Goal: Check status: Check status

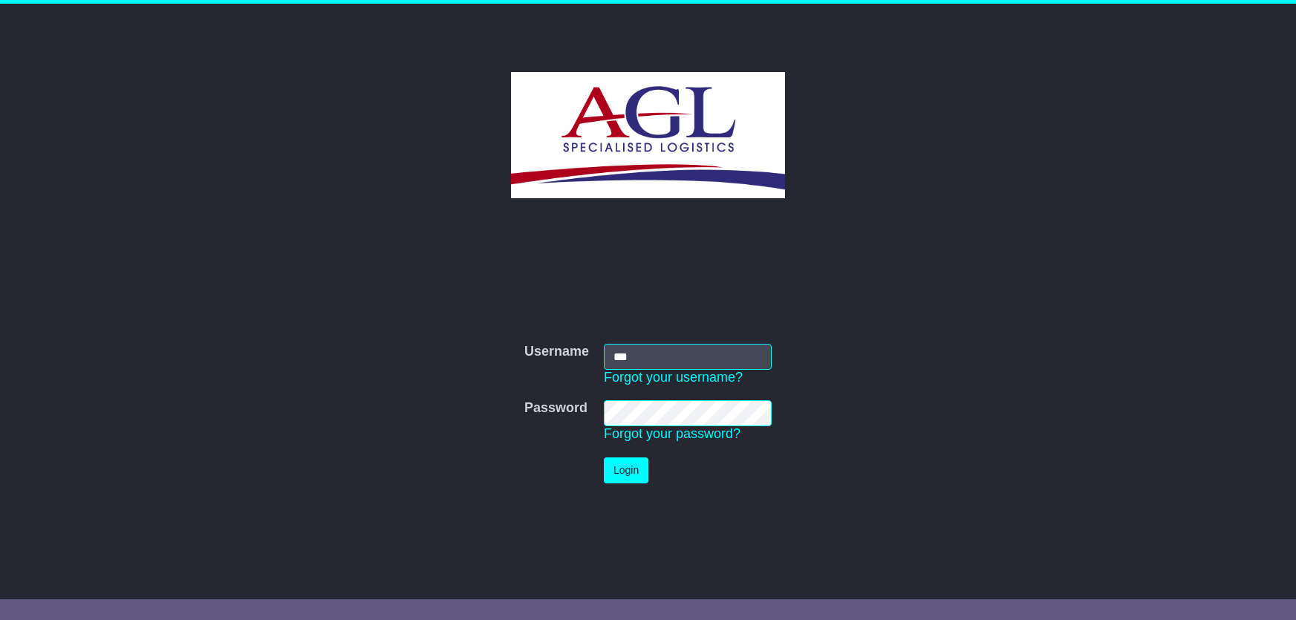
click at [615, 461] on button "Login" at bounding box center [626, 471] width 45 height 26
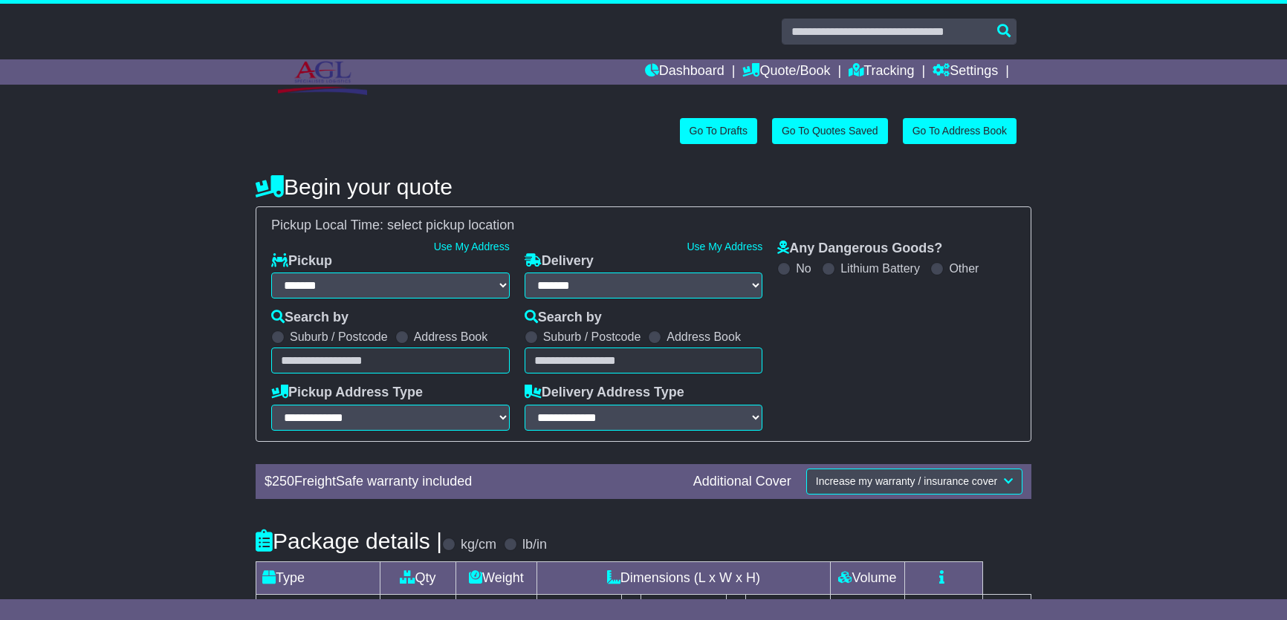
select select "**"
click at [867, 75] on link "Tracking" at bounding box center [880, 71] width 65 height 25
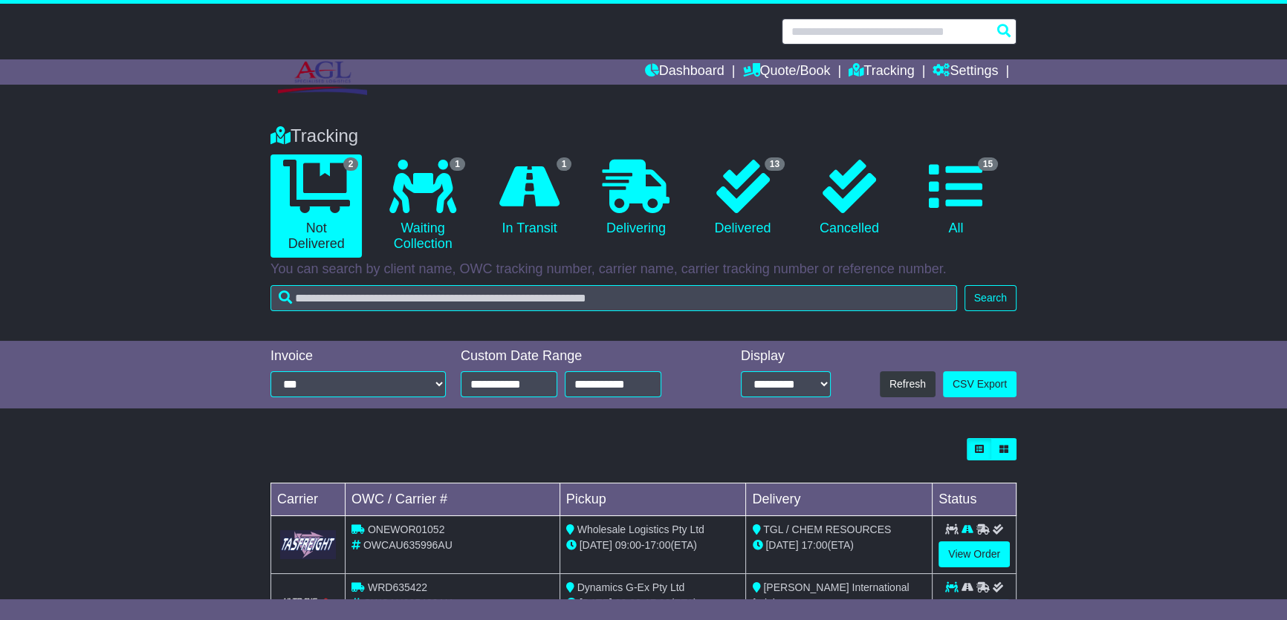
click at [951, 32] on input "text" at bounding box center [899, 32] width 235 height 26
paste input "*********"
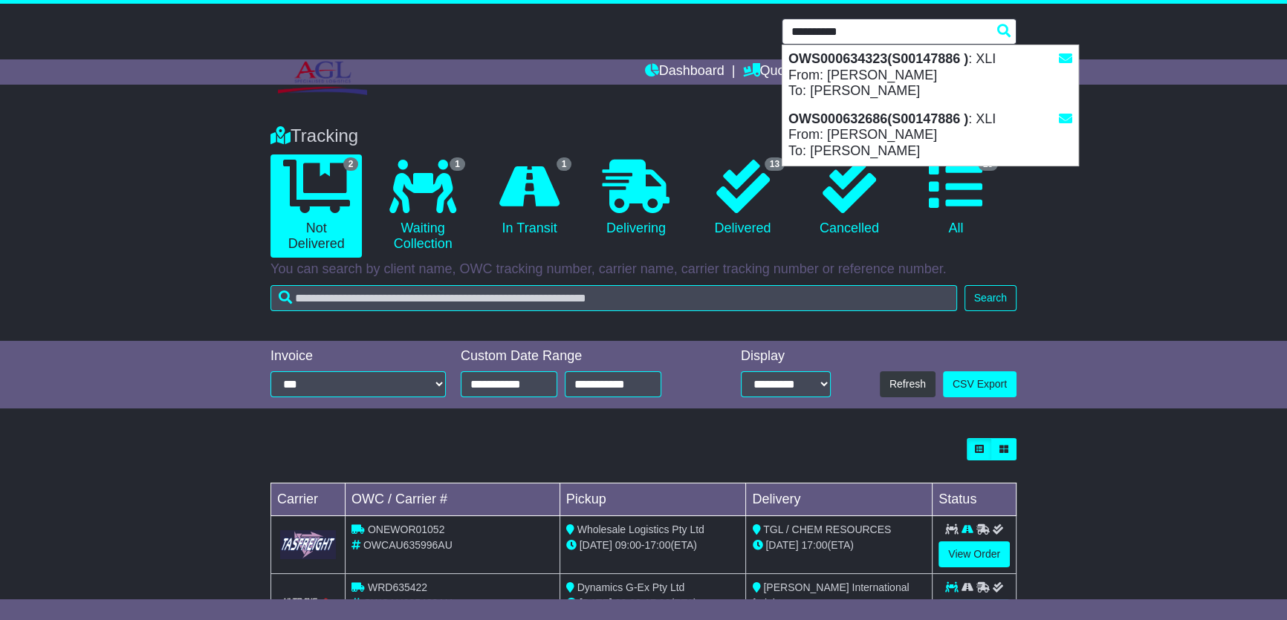
type input "*********"
click at [1192, 275] on div "Tracking 2 Not Delivered 1 Waiting Collection 1 In Transit 0 Delivering 0" at bounding box center [643, 226] width 1287 height 230
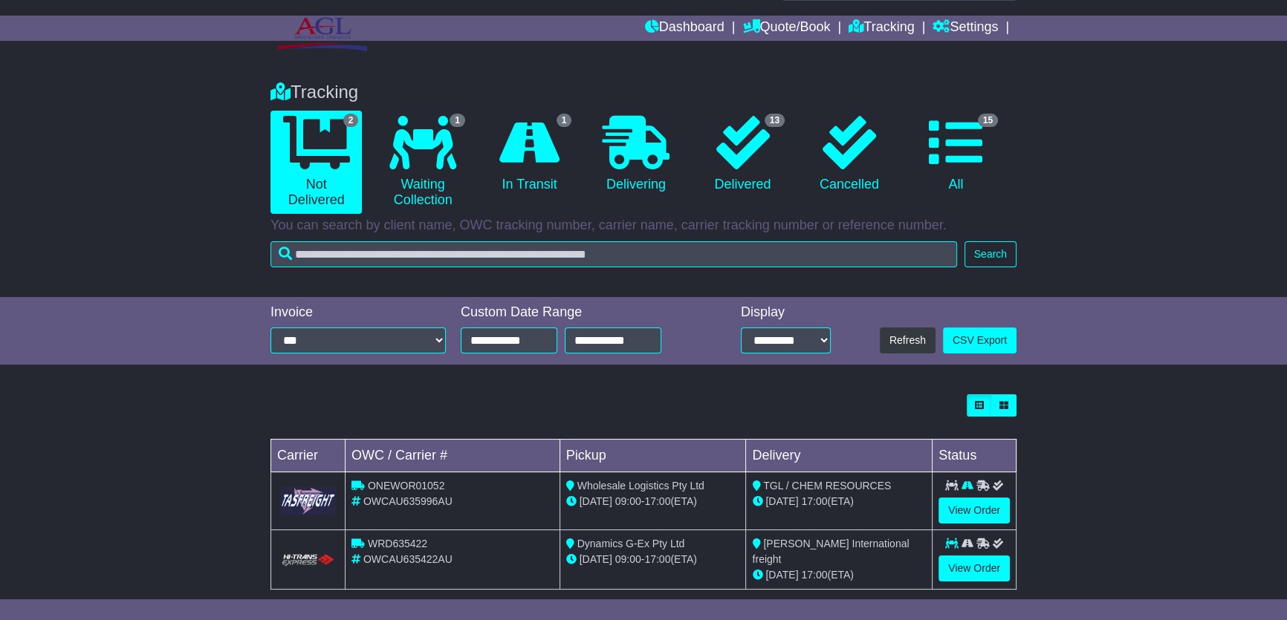
scroll to position [63, 0]
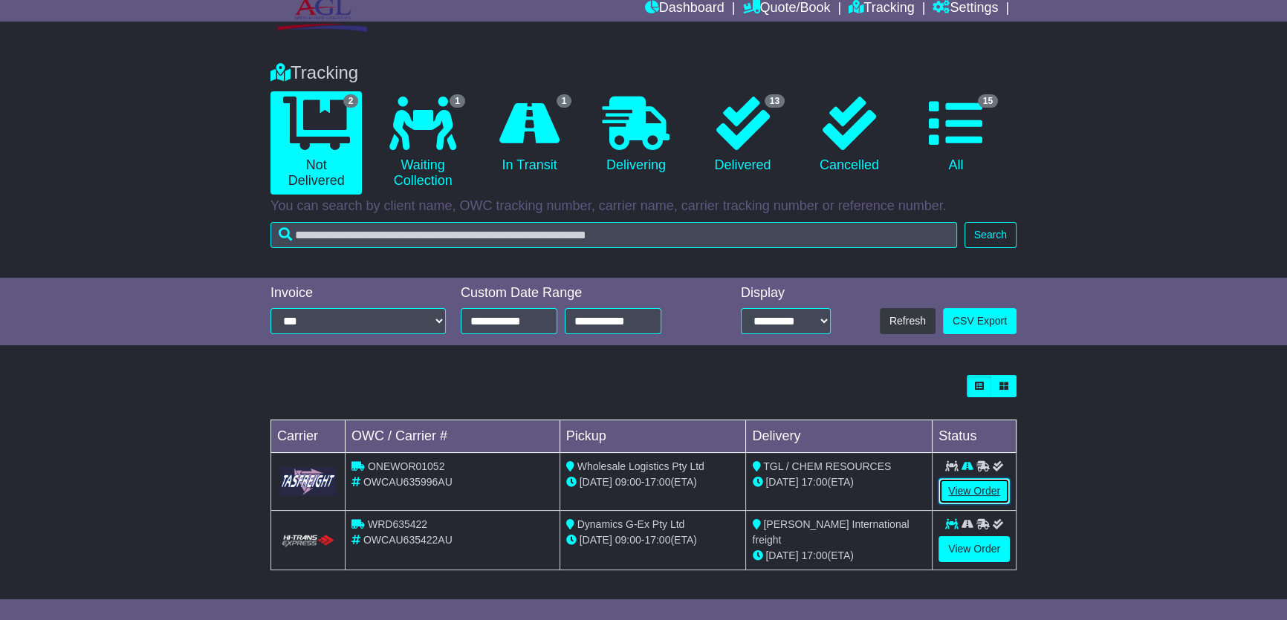
click at [965, 490] on link "View Order" at bounding box center [973, 491] width 71 height 26
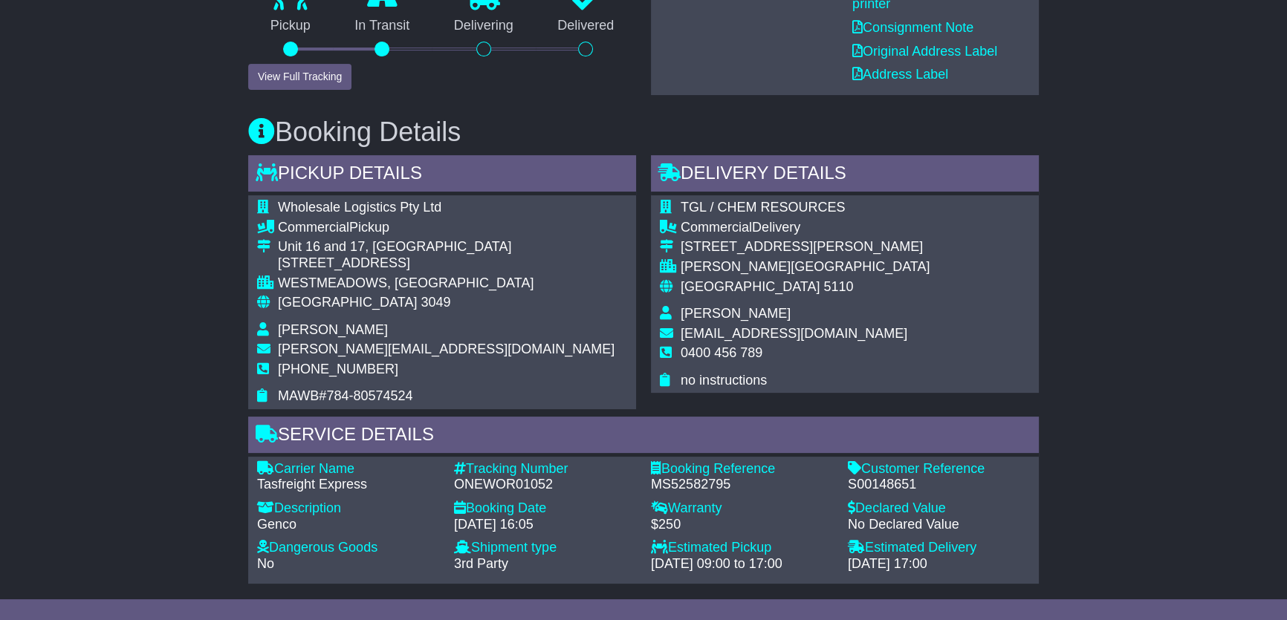
scroll to position [291, 0]
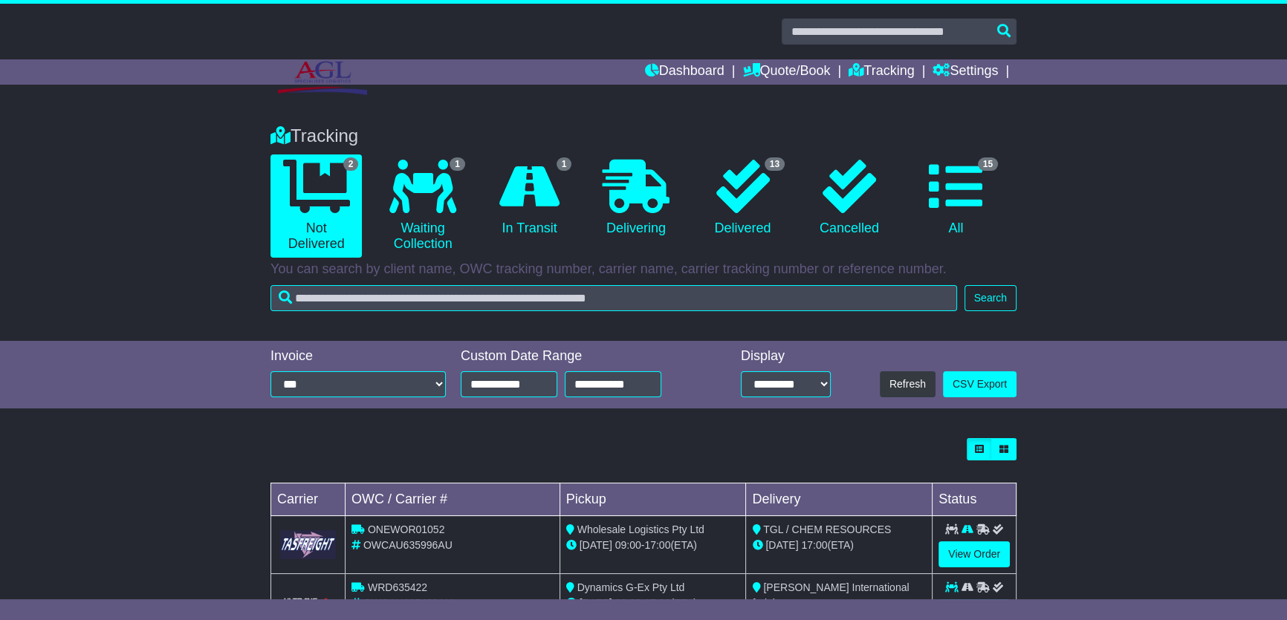
scroll to position [63, 0]
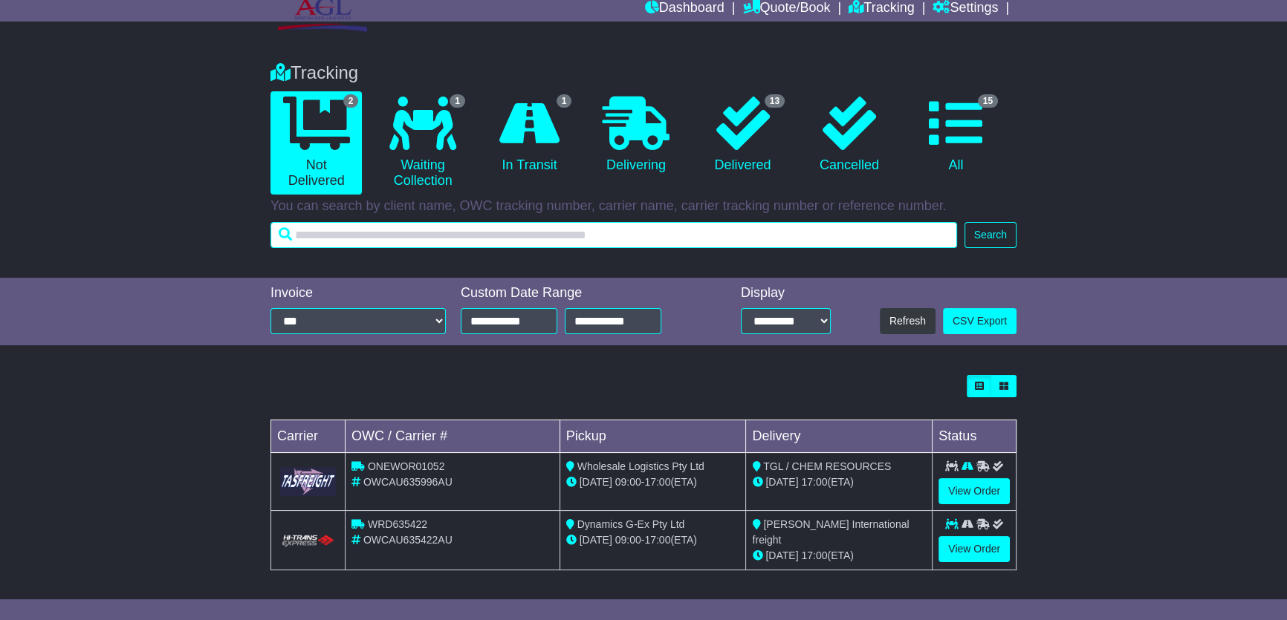
click at [493, 237] on input "text" at bounding box center [613, 235] width 686 height 26
paste input "*********"
type input "*********"
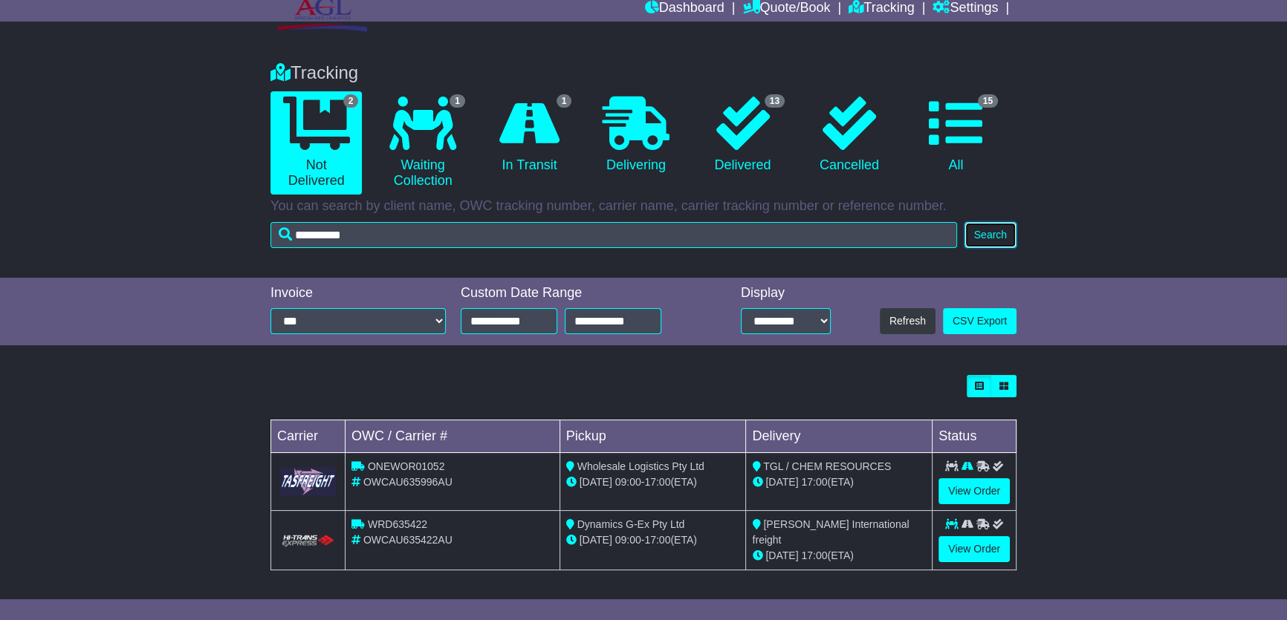
click at [1000, 233] on button "Search" at bounding box center [990, 235] width 52 height 26
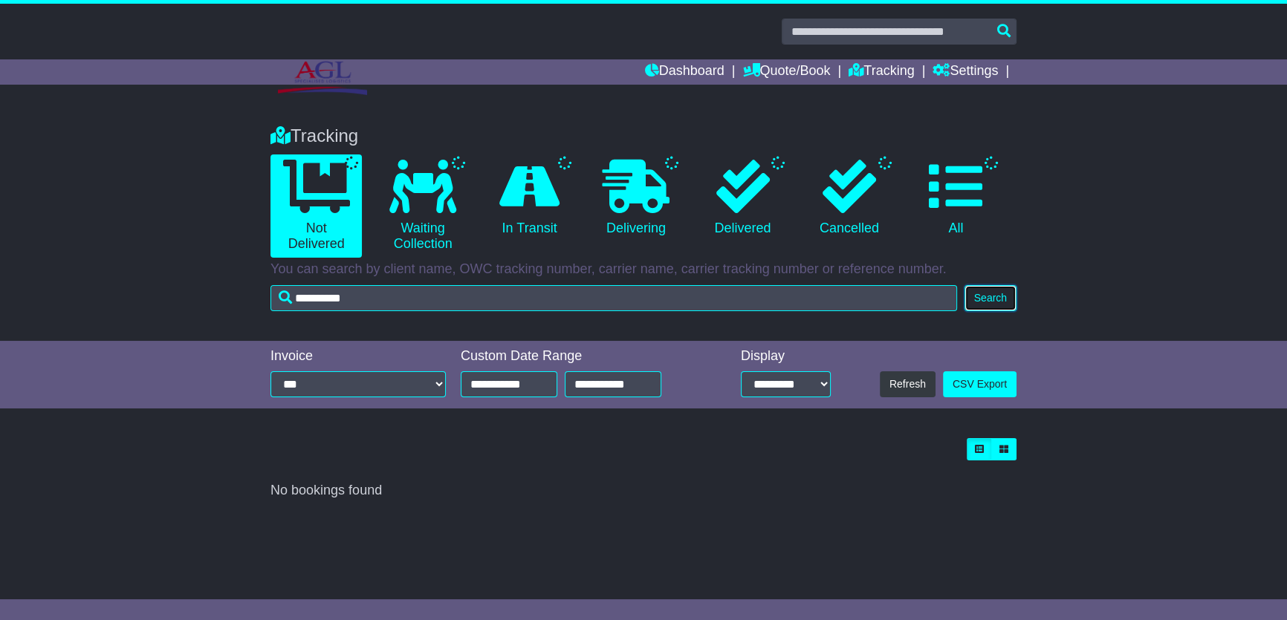
scroll to position [0, 0]
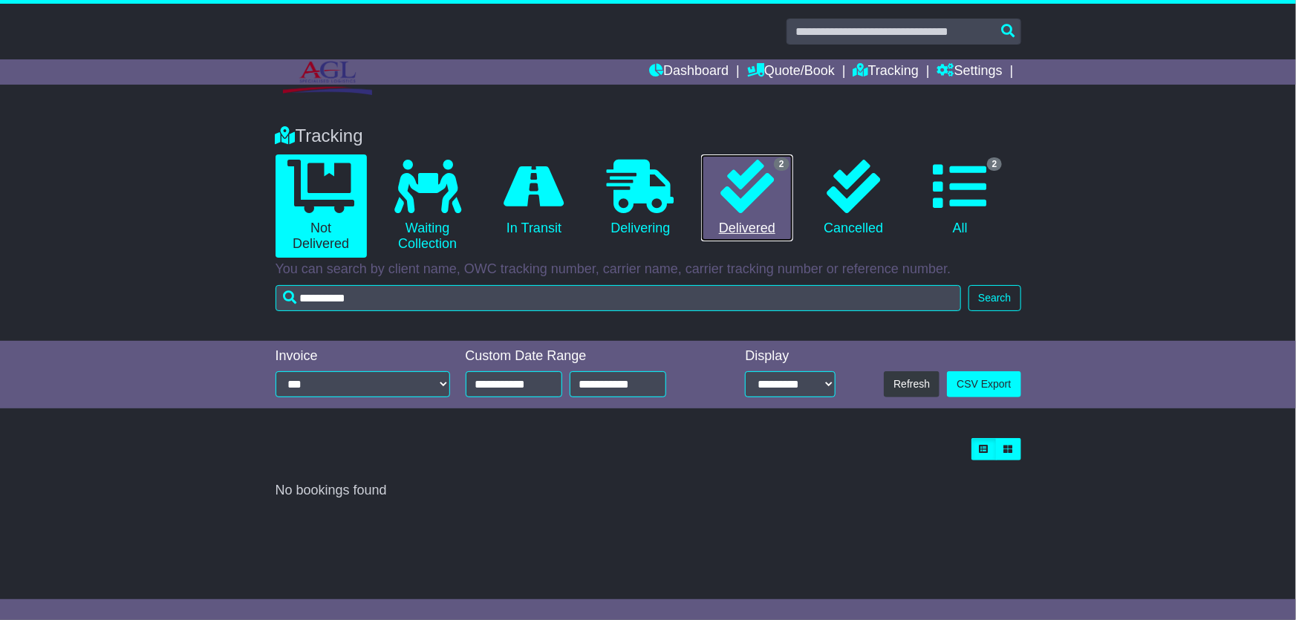
click at [770, 208] on icon at bounding box center [747, 186] width 53 height 53
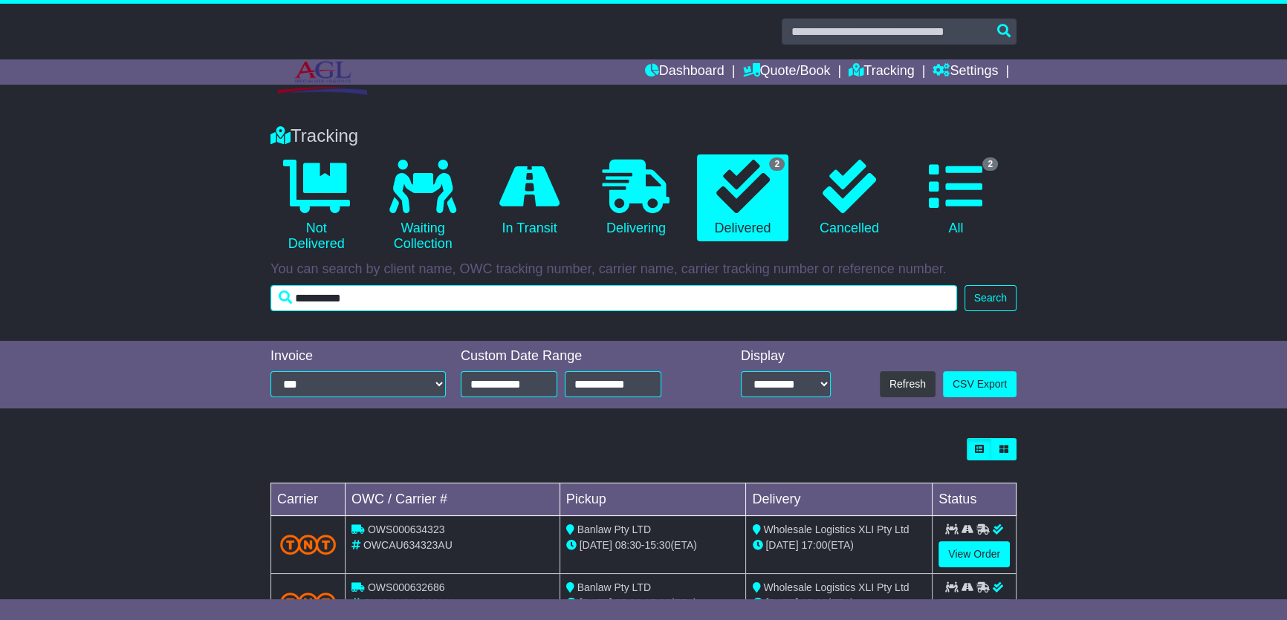
drag, startPoint x: 313, startPoint y: 290, endPoint x: 194, endPoint y: 273, distance: 120.1
click at [194, 273] on div "Tracking 0 Not Delivered 0 Waiting Collection 0 In Transit 0 Delivering 2" at bounding box center [643, 226] width 1287 height 230
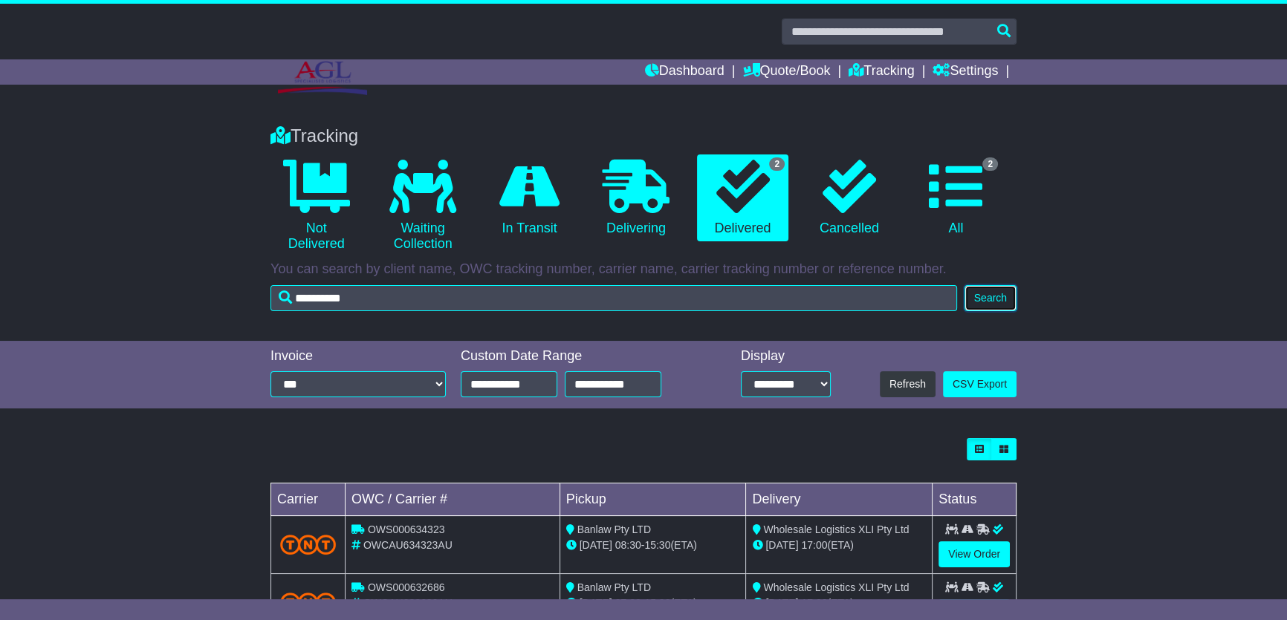
click at [974, 300] on button "Search" at bounding box center [990, 298] width 52 height 26
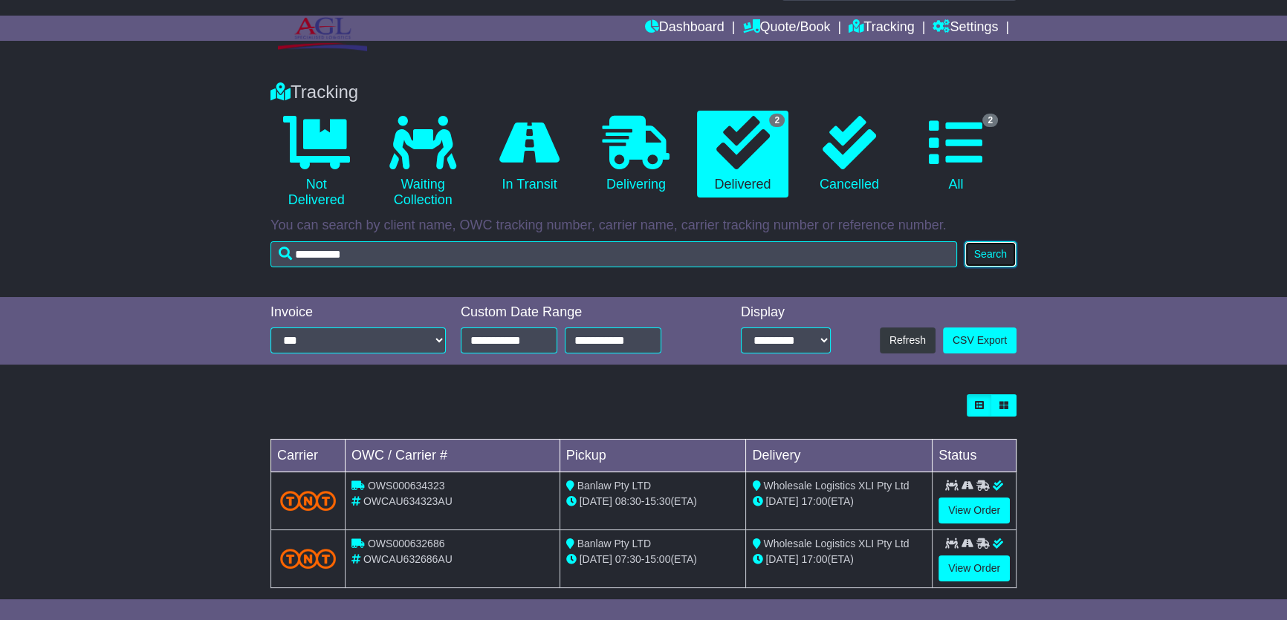
scroll to position [63, 0]
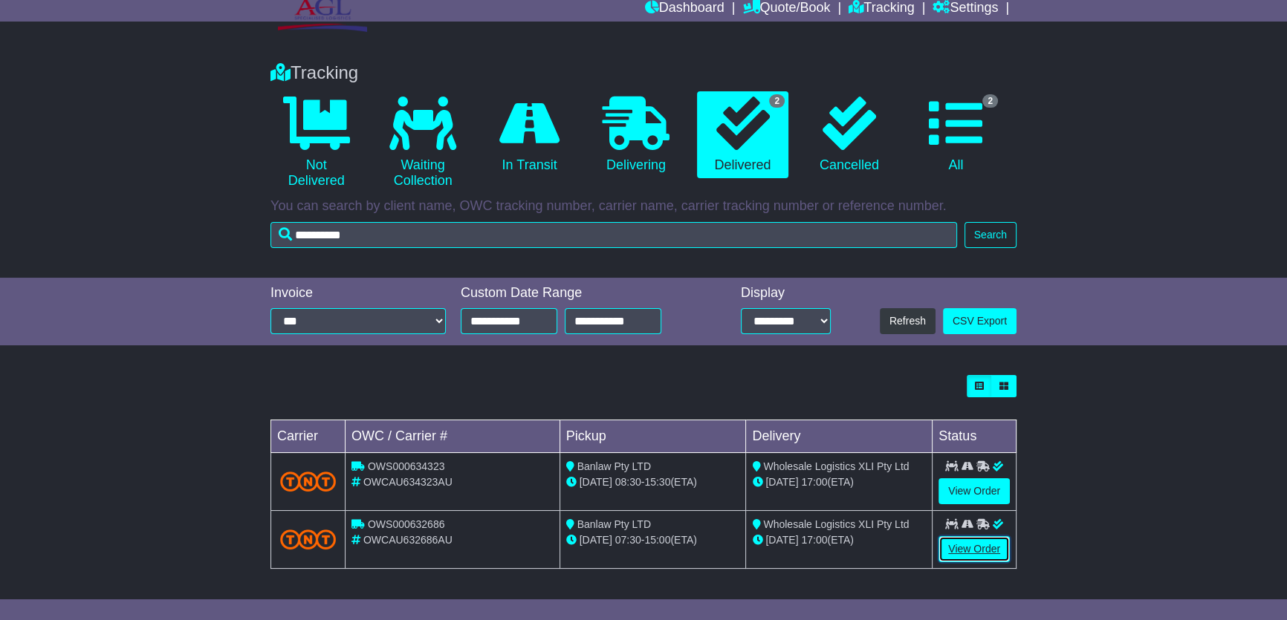
click at [957, 545] on link "View Order" at bounding box center [973, 549] width 71 height 26
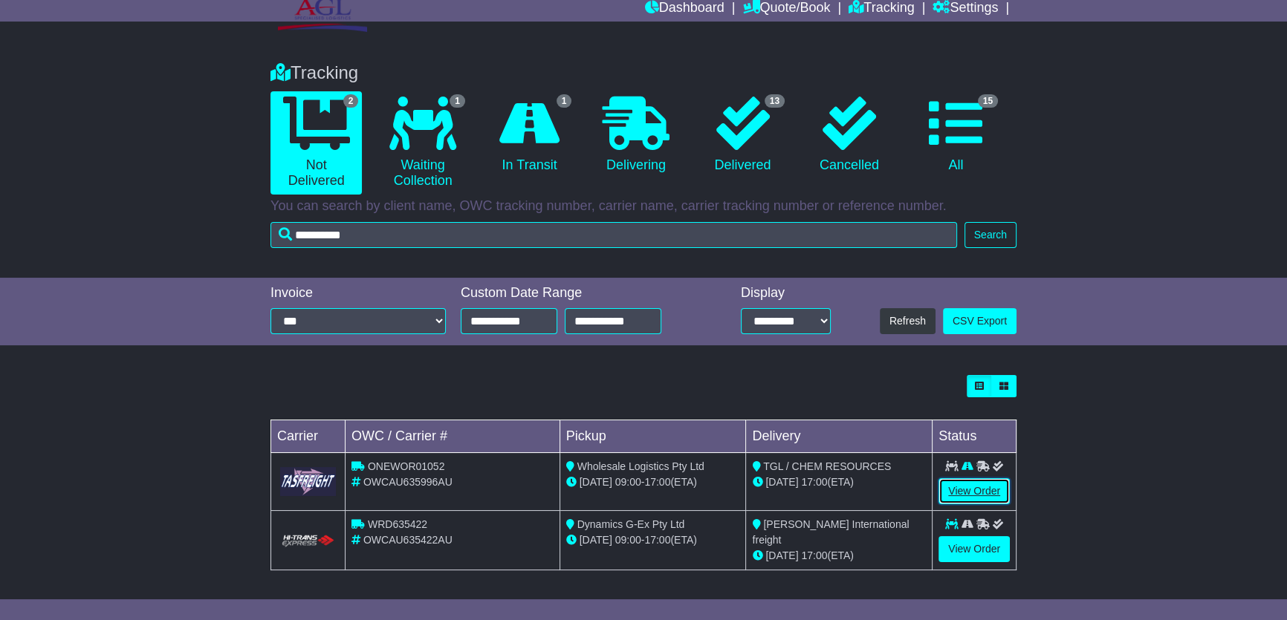
click at [966, 490] on link "View Order" at bounding box center [973, 491] width 71 height 26
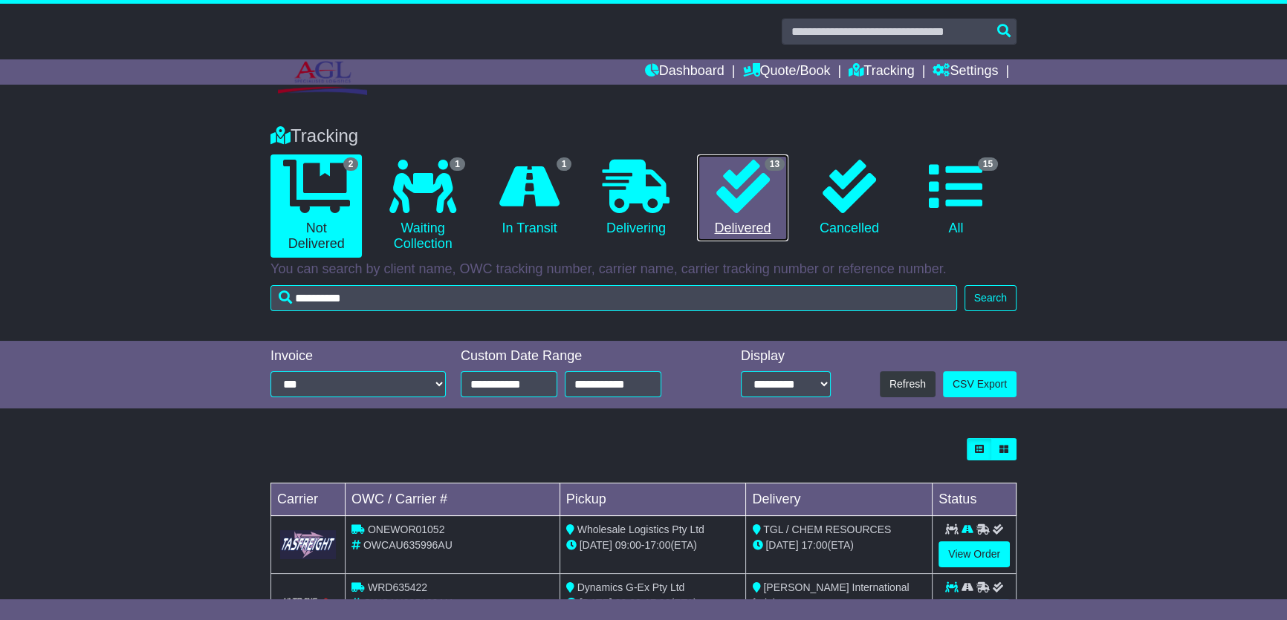
drag, startPoint x: 0, startPoint y: 0, endPoint x: 758, endPoint y: 208, distance: 786.5
click at [758, 208] on icon at bounding box center [741, 186] width 53 height 53
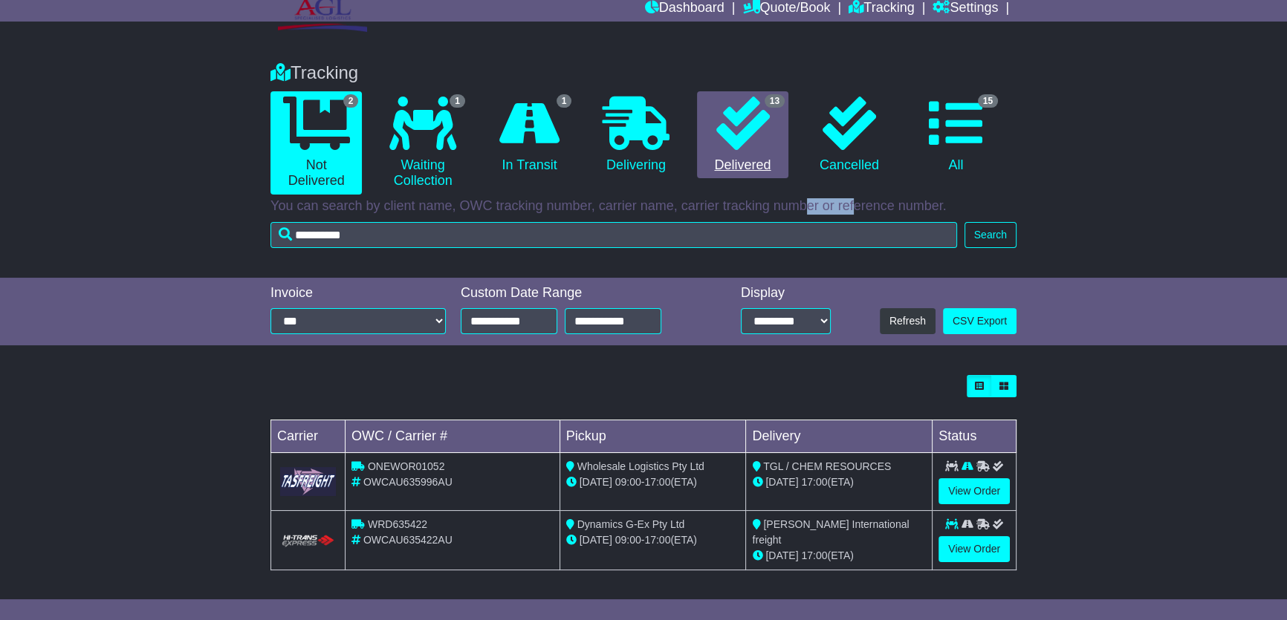
click at [758, 208] on div "Tracking 2 Not Delivered 1 Waiting Collection 1 In Transit 0 Delivering 13 0 15" at bounding box center [643, 152] width 761 height 208
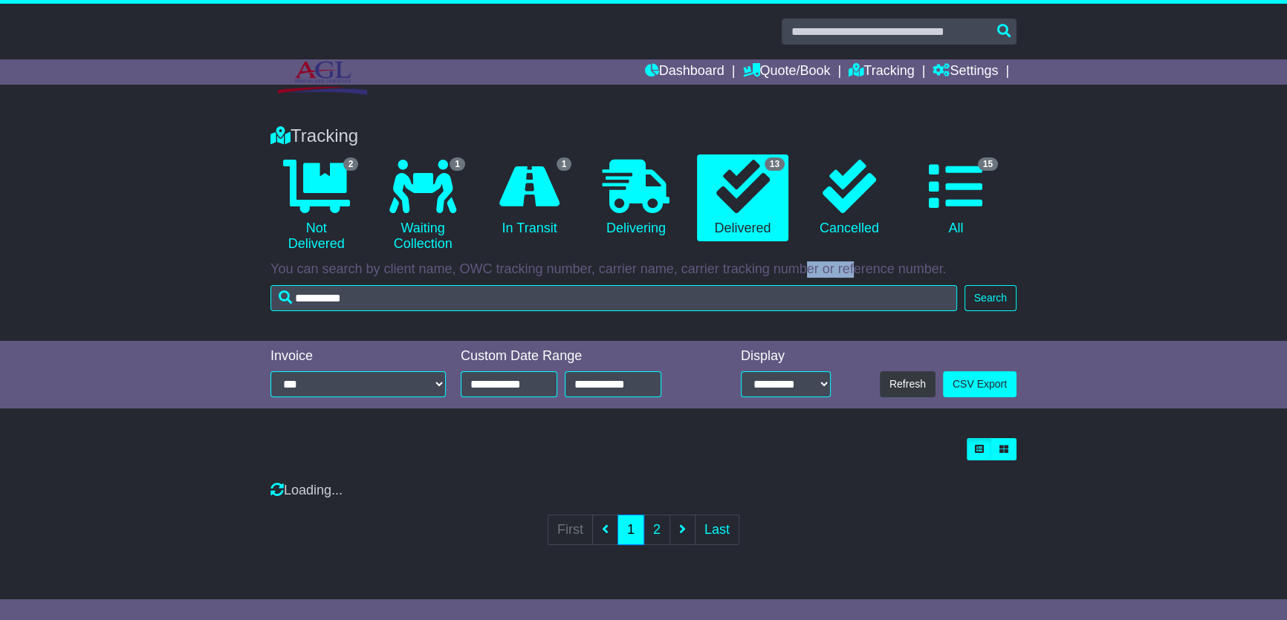
scroll to position [0, 0]
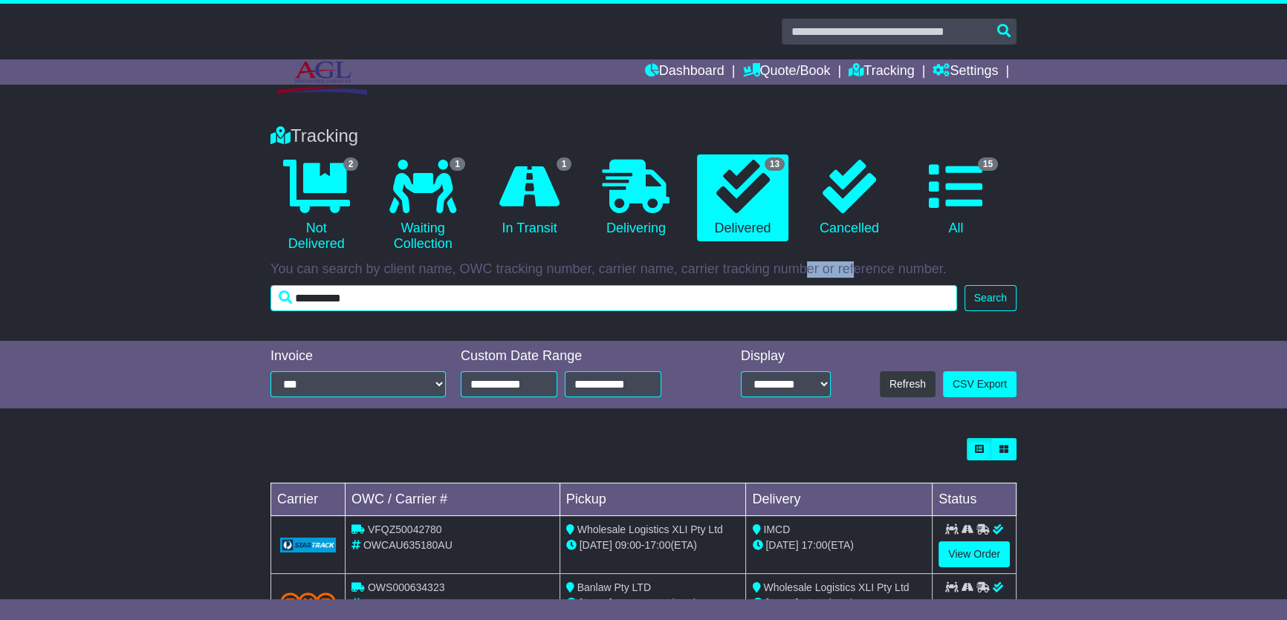
click at [627, 290] on input "*********" at bounding box center [613, 298] width 686 height 26
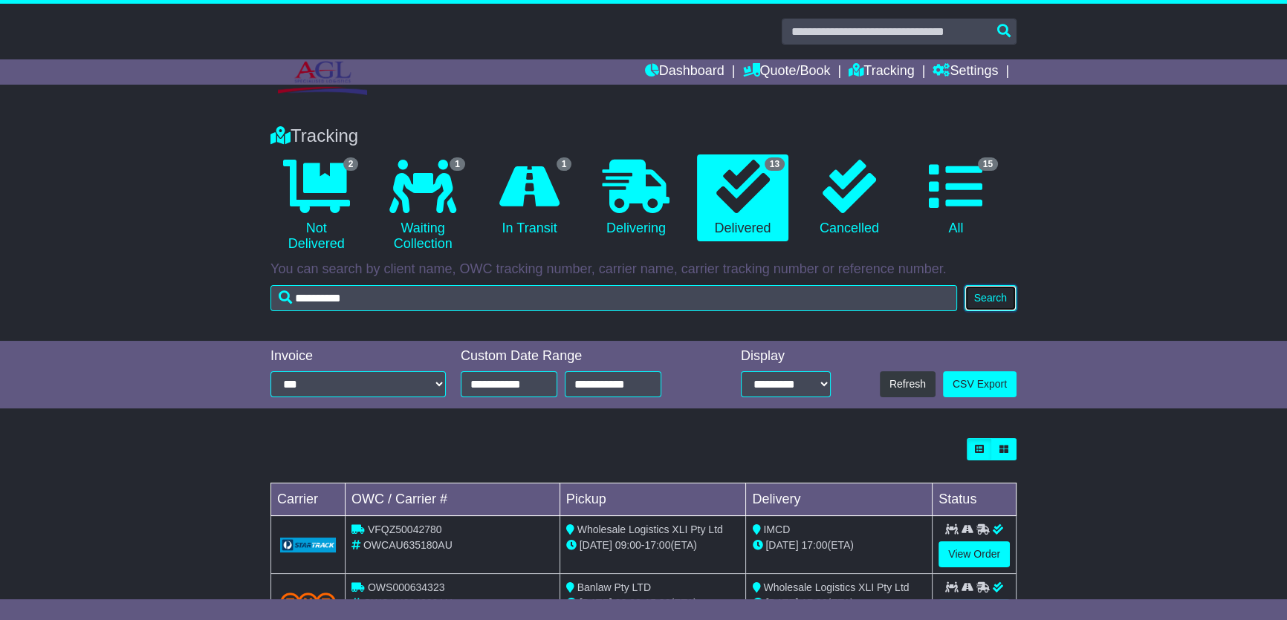
click at [995, 296] on button "Search" at bounding box center [990, 298] width 52 height 26
click at [986, 565] on link "View Order" at bounding box center [973, 555] width 71 height 26
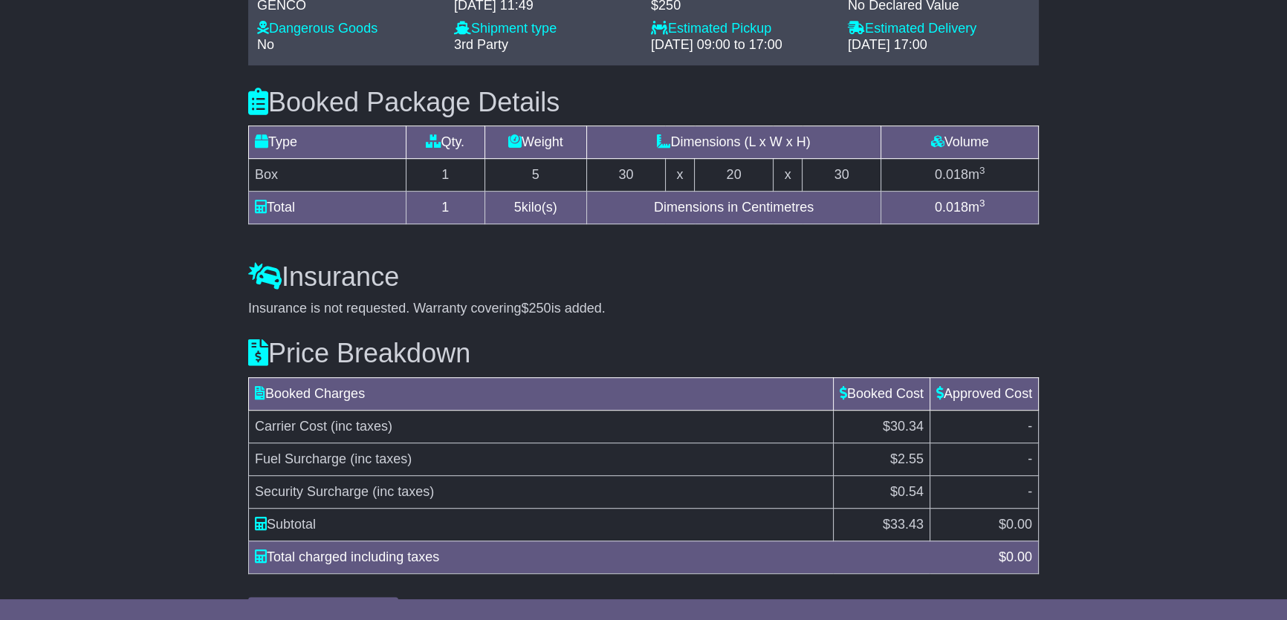
scroll to position [1004, 0]
